Goal: Information Seeking & Learning: Learn about a topic

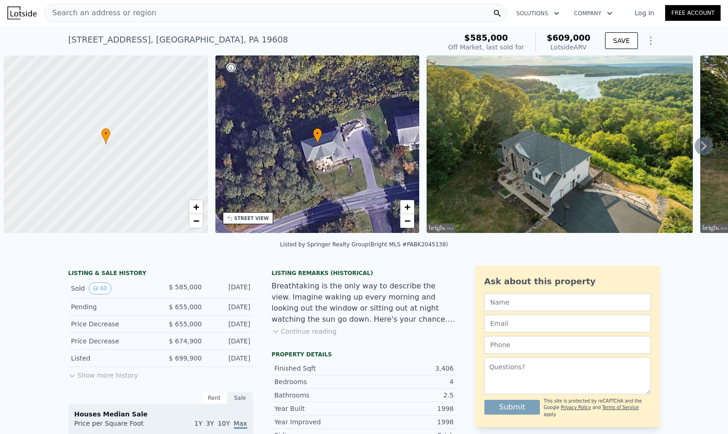
scroll to position [0, 4]
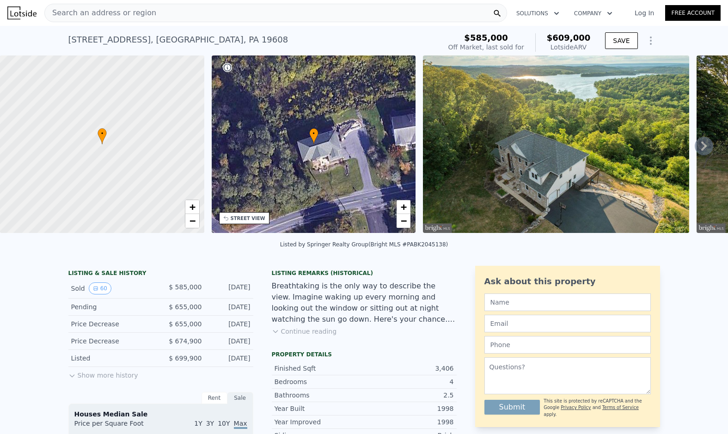
click at [314, 336] on button "Continue reading" at bounding box center [304, 331] width 65 height 9
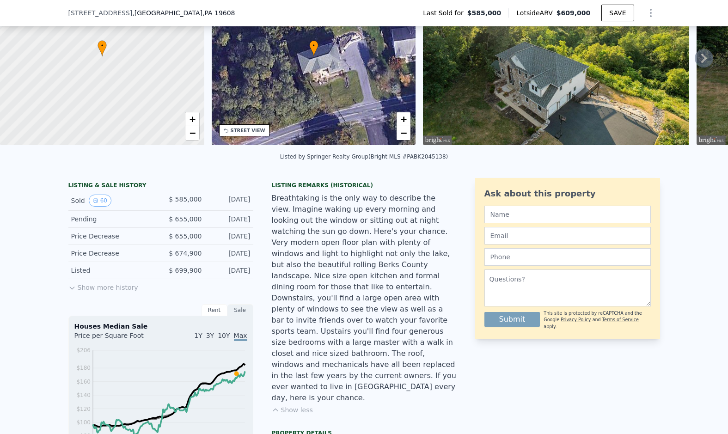
scroll to position [0, 0]
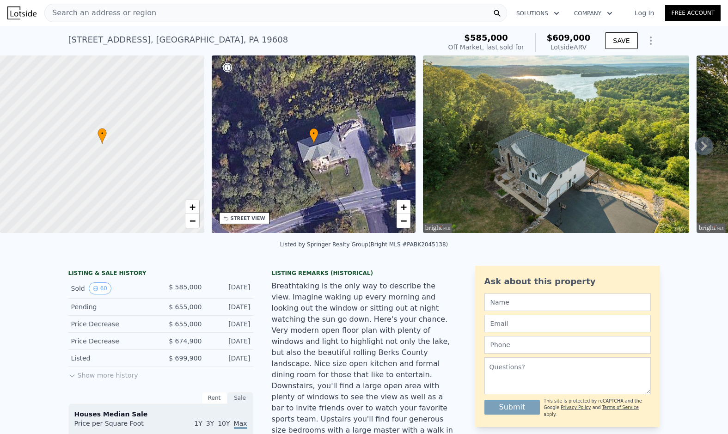
click at [695, 149] on icon at bounding box center [704, 146] width 18 height 18
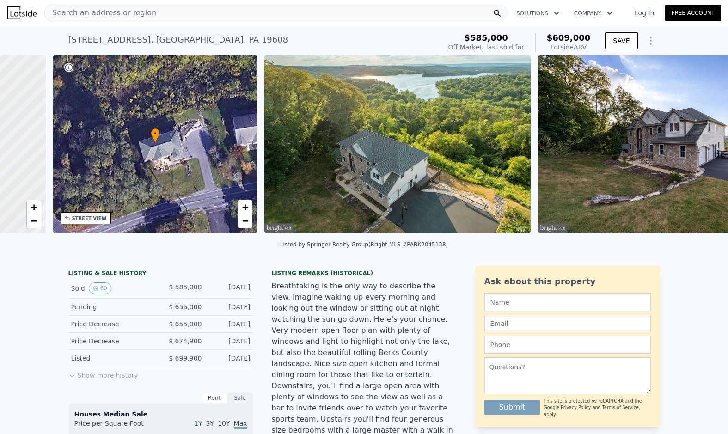
scroll to position [0, 215]
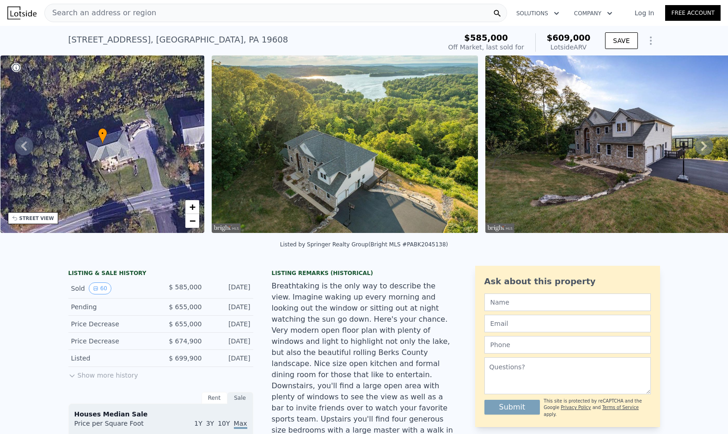
click at [701, 148] on icon at bounding box center [704, 146] width 6 height 9
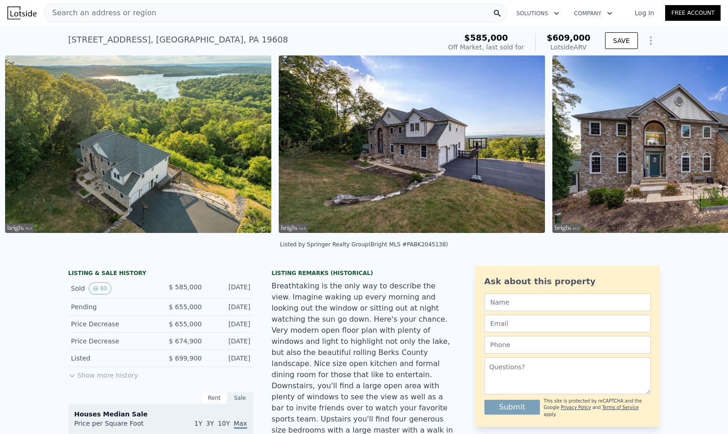
scroll to position [0, 423]
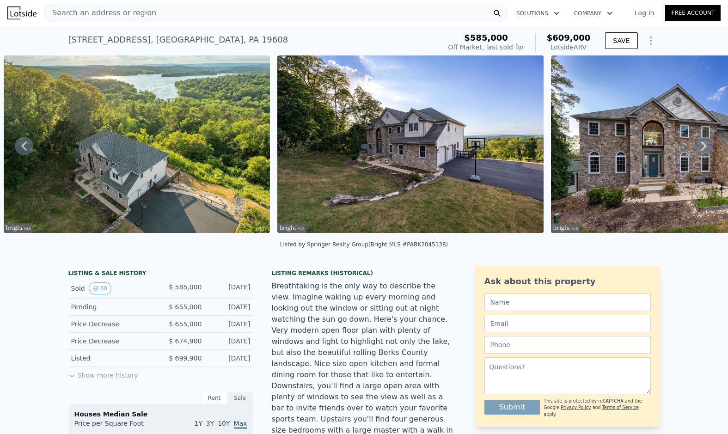
click at [695, 149] on icon at bounding box center [704, 146] width 18 height 18
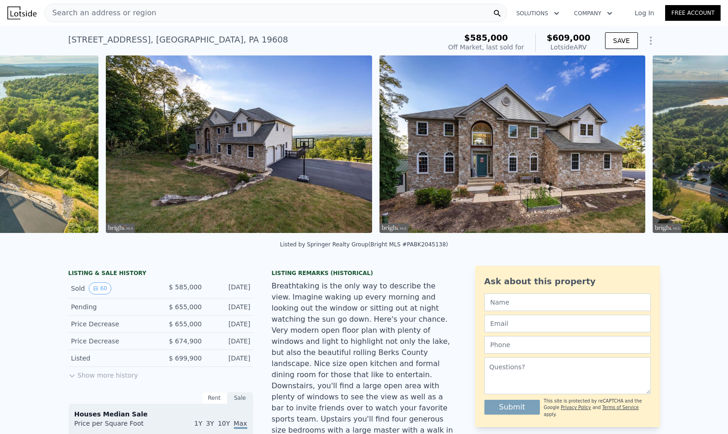
scroll to position [0, 696]
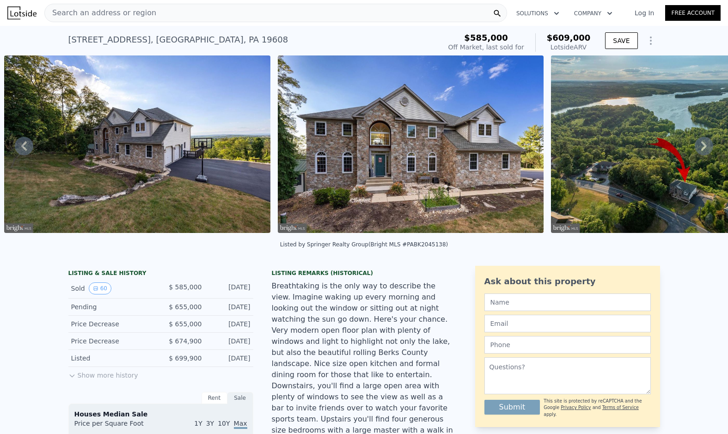
click at [695, 149] on icon at bounding box center [704, 146] width 18 height 18
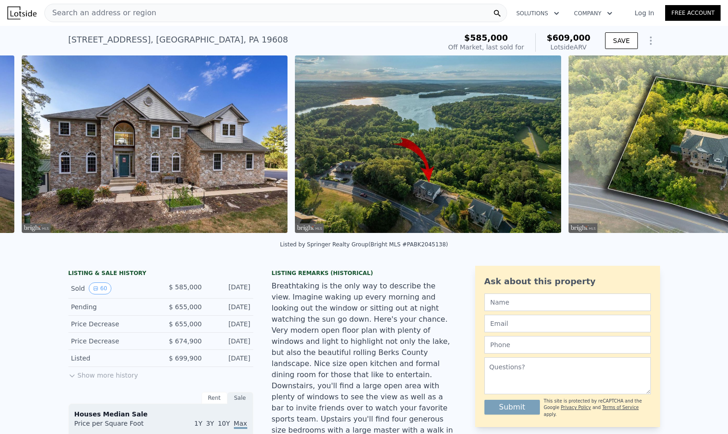
scroll to position [0, 970]
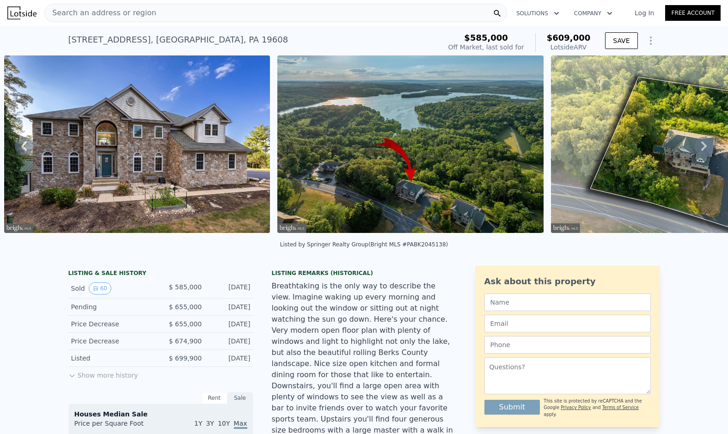
click at [695, 149] on icon at bounding box center [704, 146] width 18 height 18
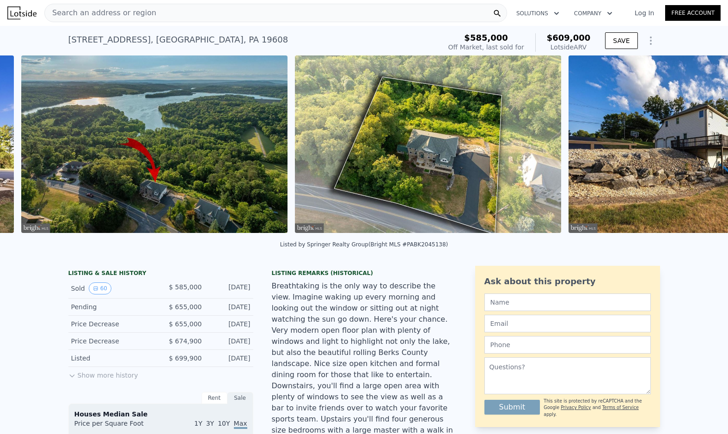
scroll to position [0, 1244]
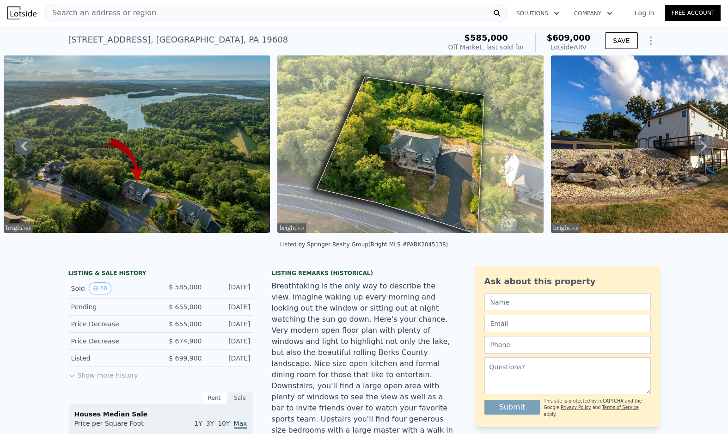
click at [695, 149] on icon at bounding box center [704, 146] width 18 height 18
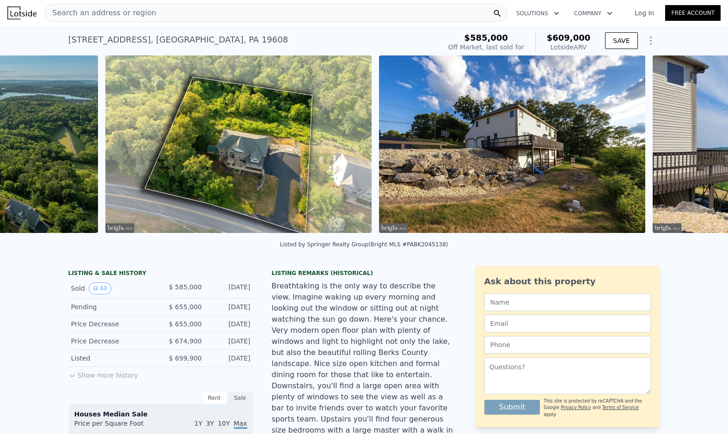
scroll to position [0, 1518]
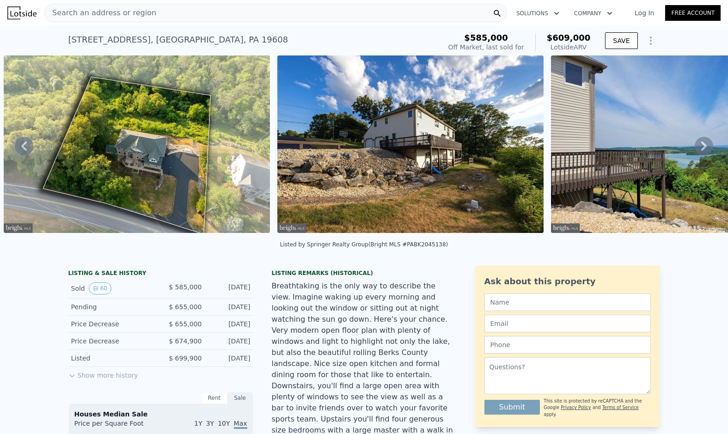
click at [450, 198] on img at bounding box center [410, 144] width 266 height 178
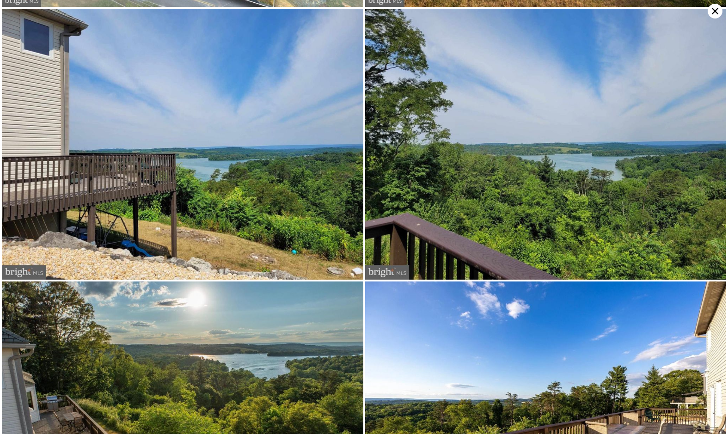
scroll to position [0, 0]
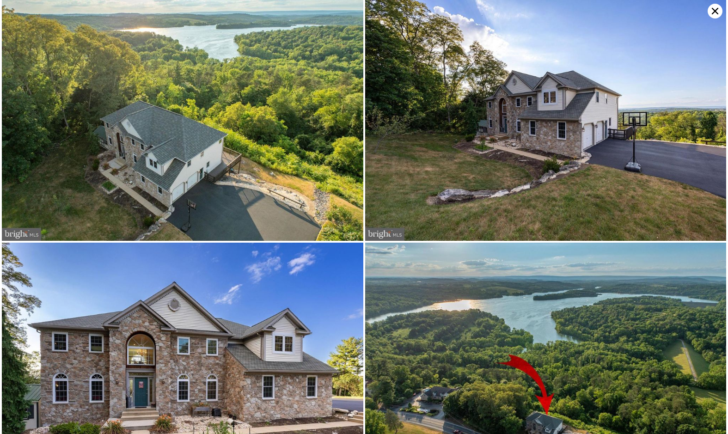
click at [715, 10] on icon at bounding box center [715, 11] width 15 height 15
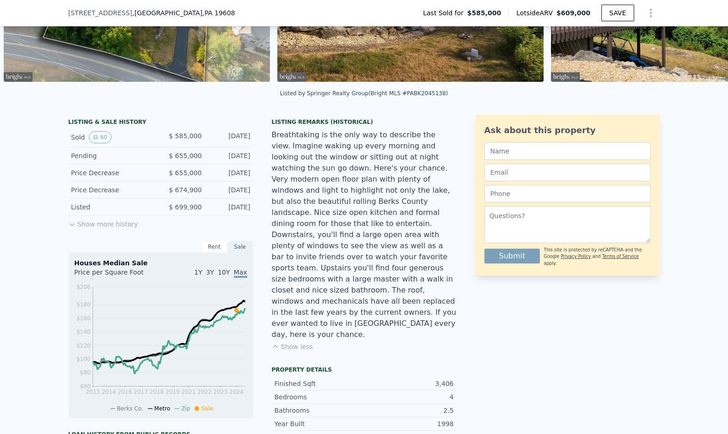
scroll to position [135, 0]
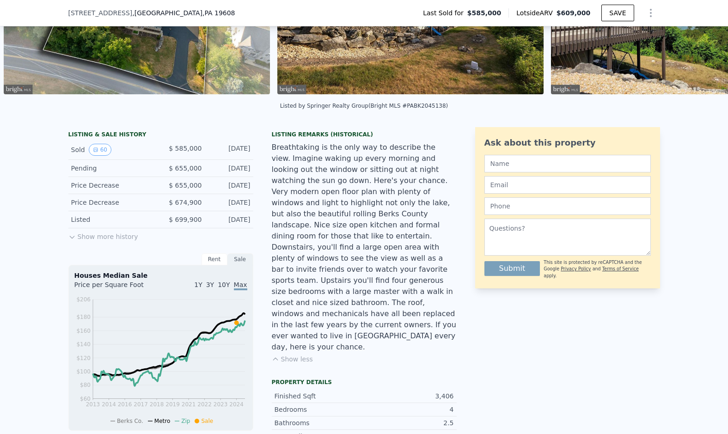
click at [112, 241] on button "Show more history" at bounding box center [103, 234] width 70 height 13
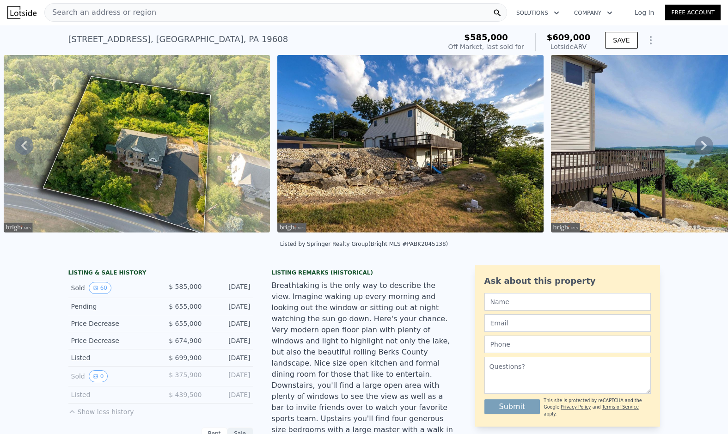
scroll to position [0, 0]
click at [646, 39] on icon "Show Options" at bounding box center [651, 40] width 11 height 11
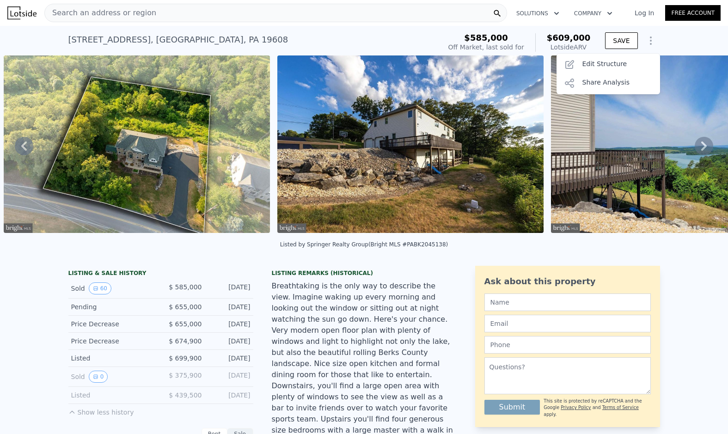
click at [671, 40] on div "[STREET_ADDRESS] Sold [DATE] for $585k (~ARV $609k ) $585,000 Off Market, last …" at bounding box center [364, 41] width 728 height 30
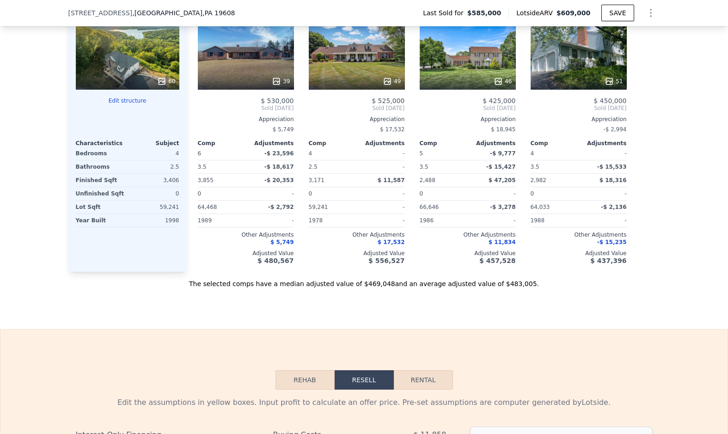
scroll to position [1107, 0]
